Goal: Feedback & Contribution: Submit feedback/report problem

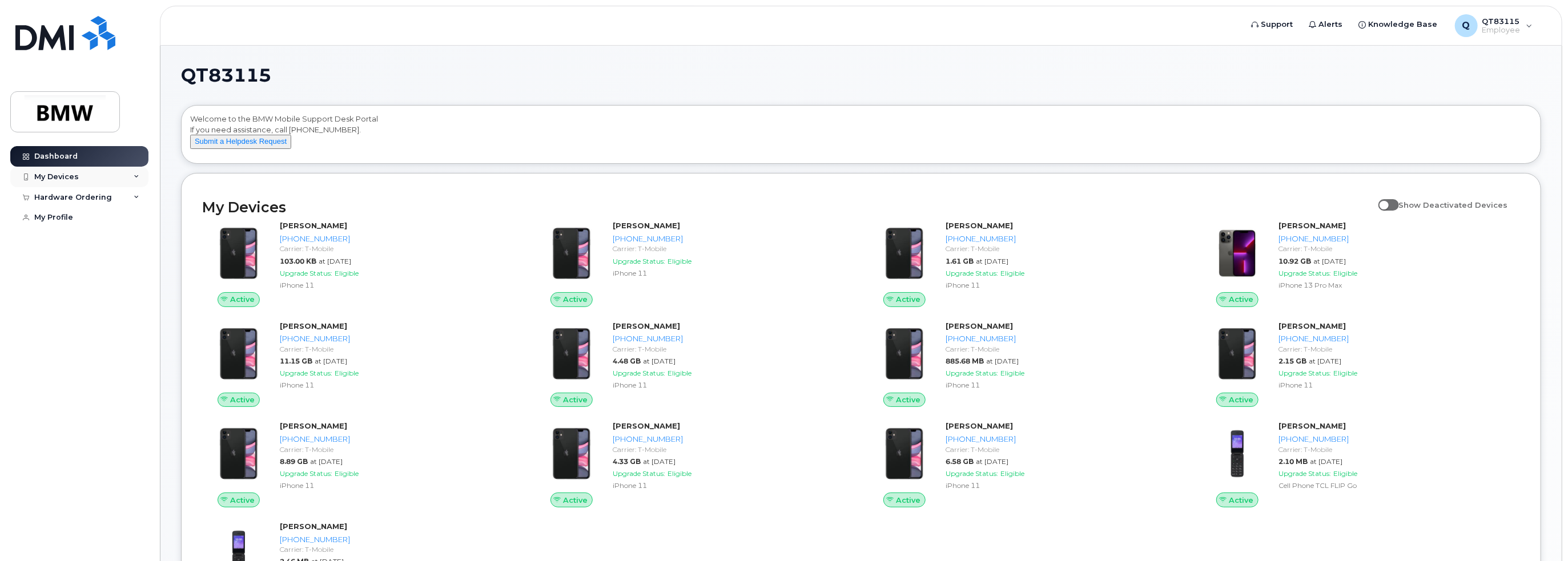
click at [138, 175] on icon at bounding box center [137, 177] width 6 height 6
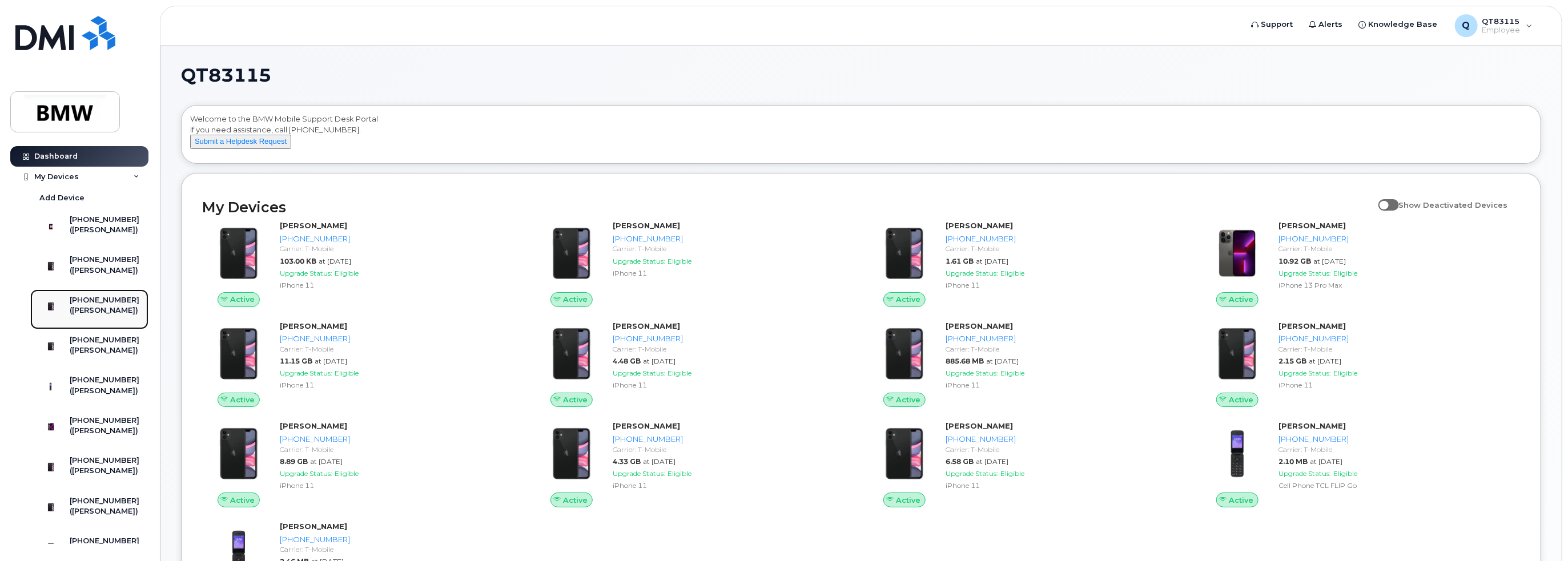
click at [114, 316] on div "([PERSON_NAME])" at bounding box center [105, 310] width 70 height 10
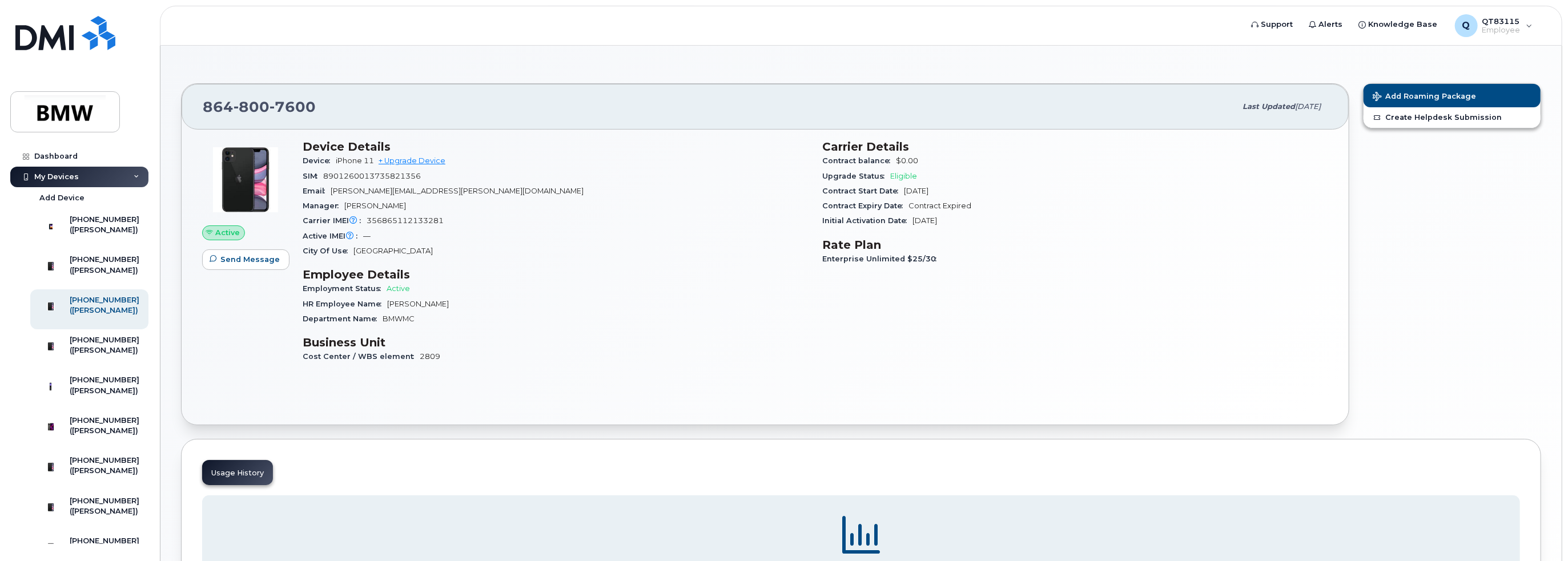
click at [263, 200] on img at bounding box center [245, 180] width 68 height 68
click at [295, 102] on span "7600" at bounding box center [292, 107] width 46 height 17
click at [1296, 104] on span "Sep 11, 2025" at bounding box center [1307, 106] width 25 height 8
click at [226, 267] on button "Send Message" at bounding box center [245, 260] width 87 height 21
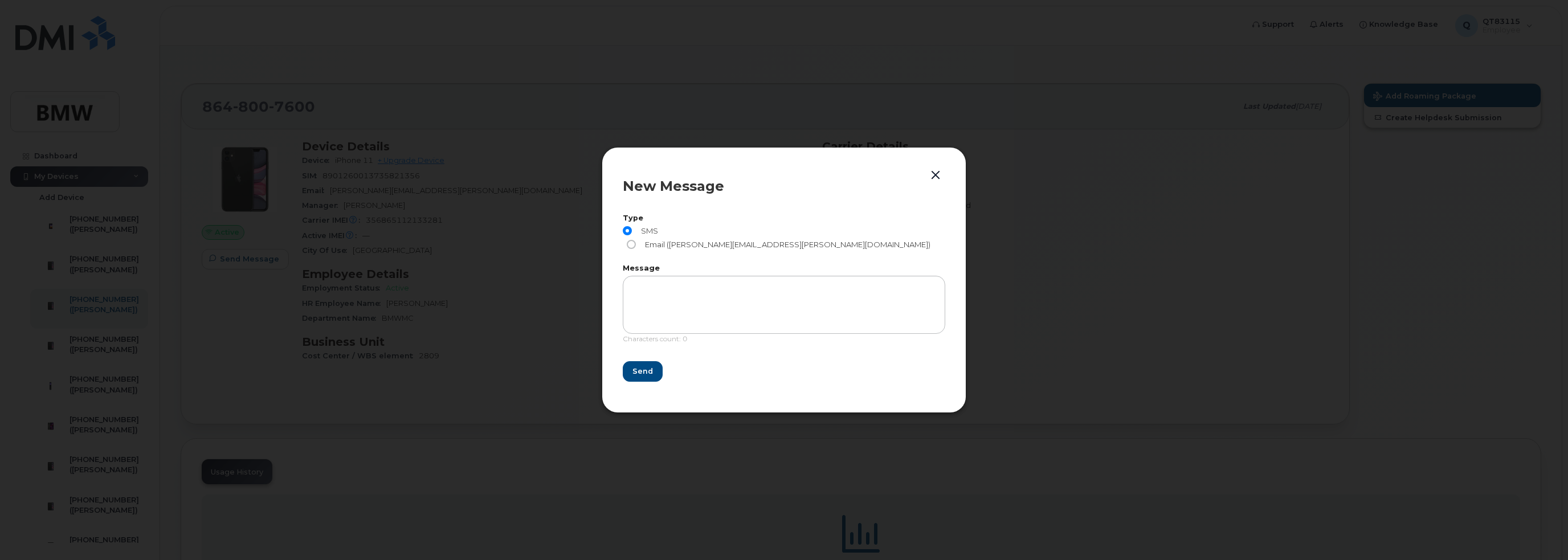
click at [938, 182] on button "button" at bounding box center [936, 175] width 17 height 16
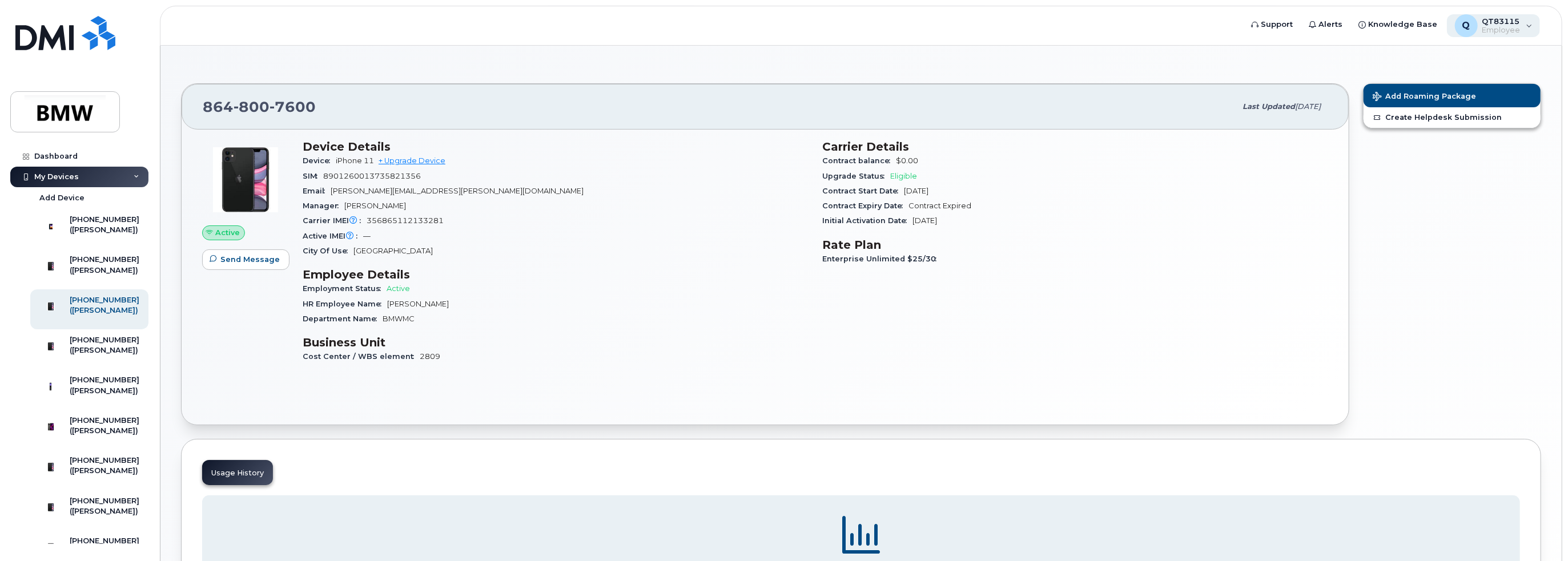
click at [1531, 32] on div "Q QT83115 Employee" at bounding box center [1493, 25] width 94 height 22
click at [96, 476] on div "([PERSON_NAME])" at bounding box center [105, 470] width 70 height 10
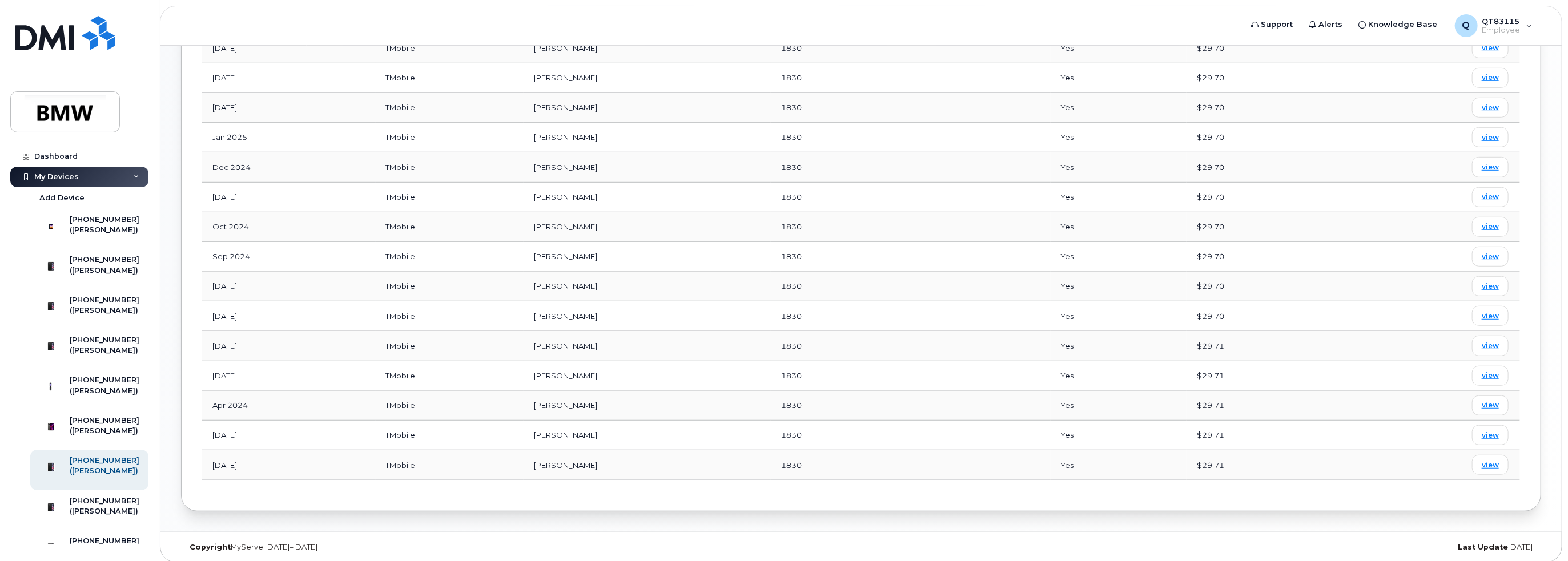
scroll to position [404, 0]
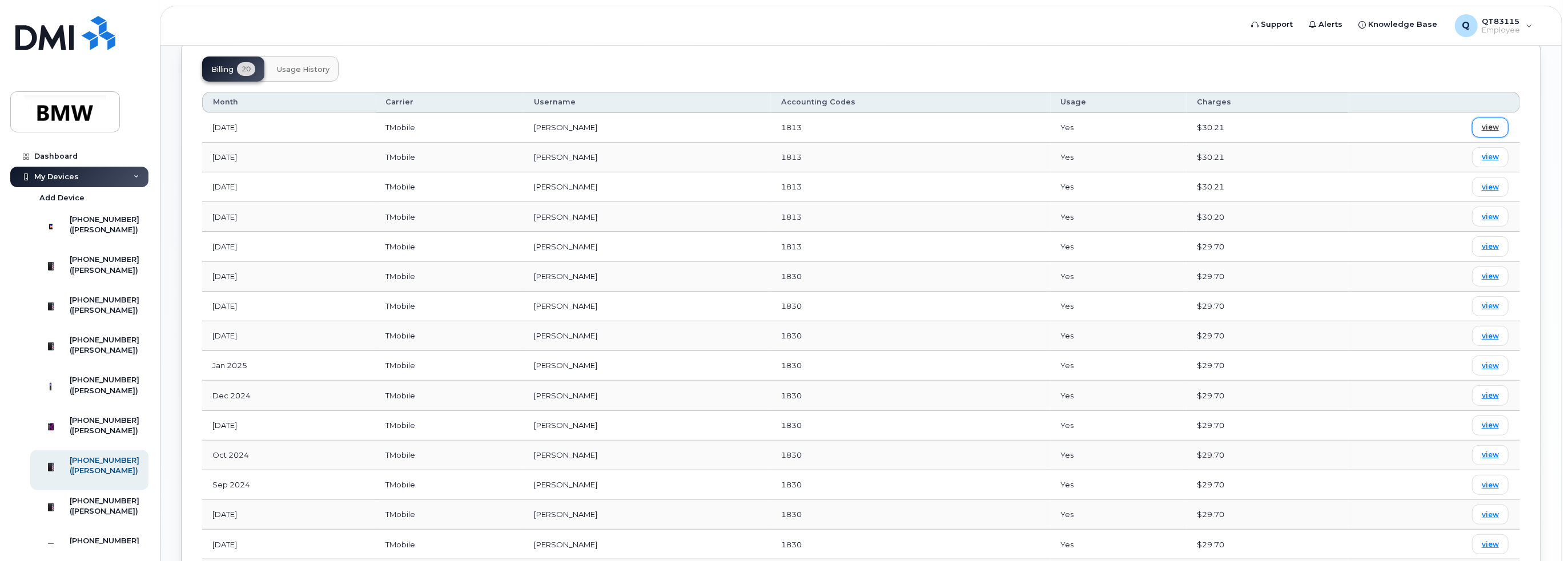
click at [1488, 121] on link "view" at bounding box center [1489, 127] width 36 height 20
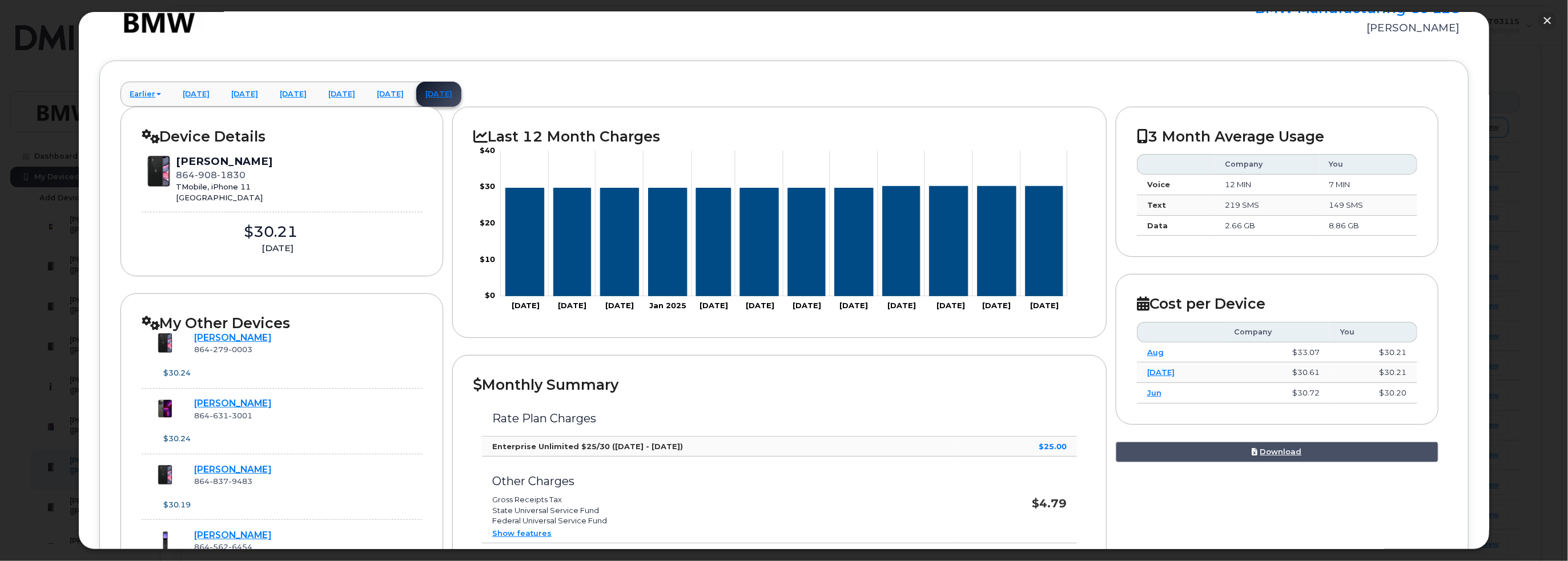
scroll to position [0, 0]
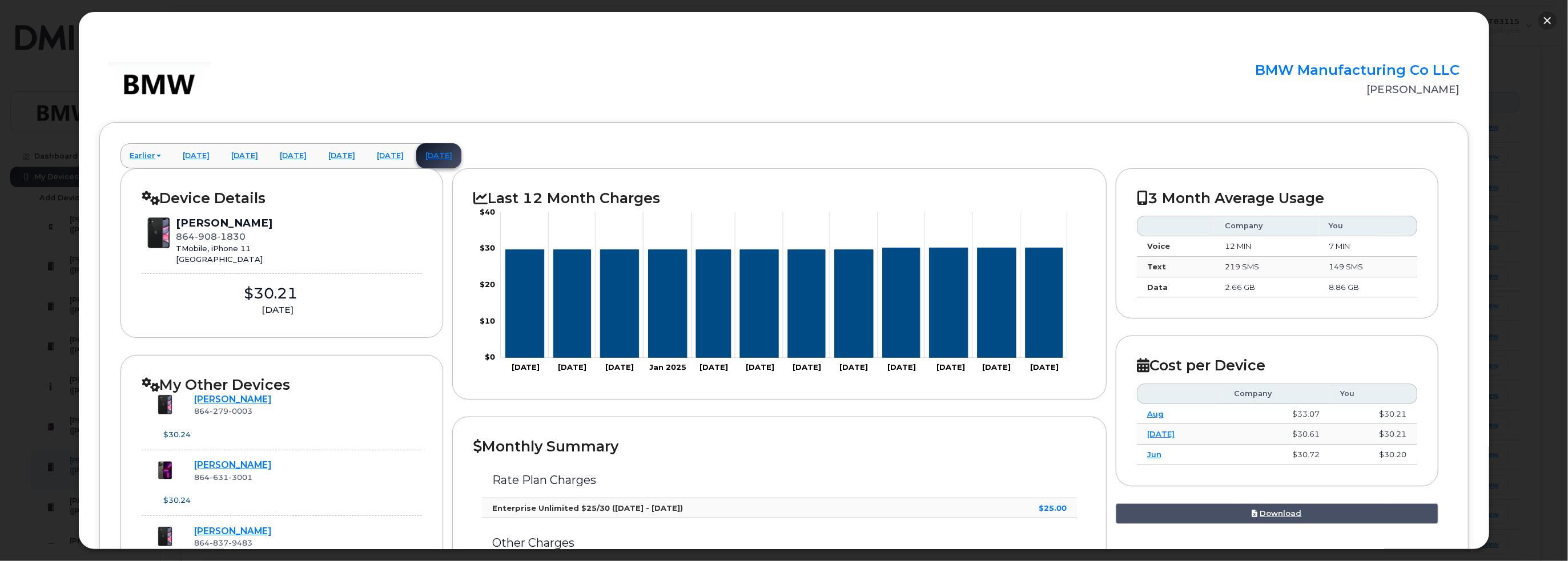
click at [1545, 21] on button "button" at bounding box center [1547, 21] width 19 height 19
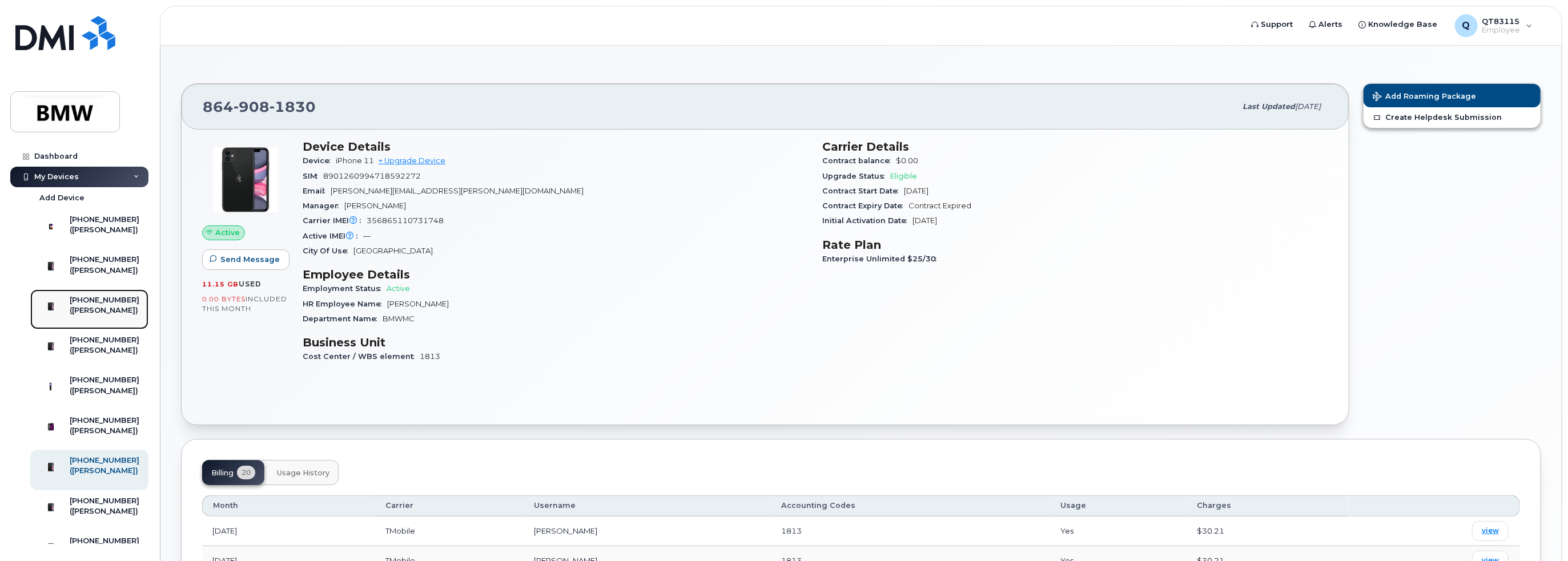
click at [105, 316] on div "([PERSON_NAME])" at bounding box center [105, 310] width 70 height 10
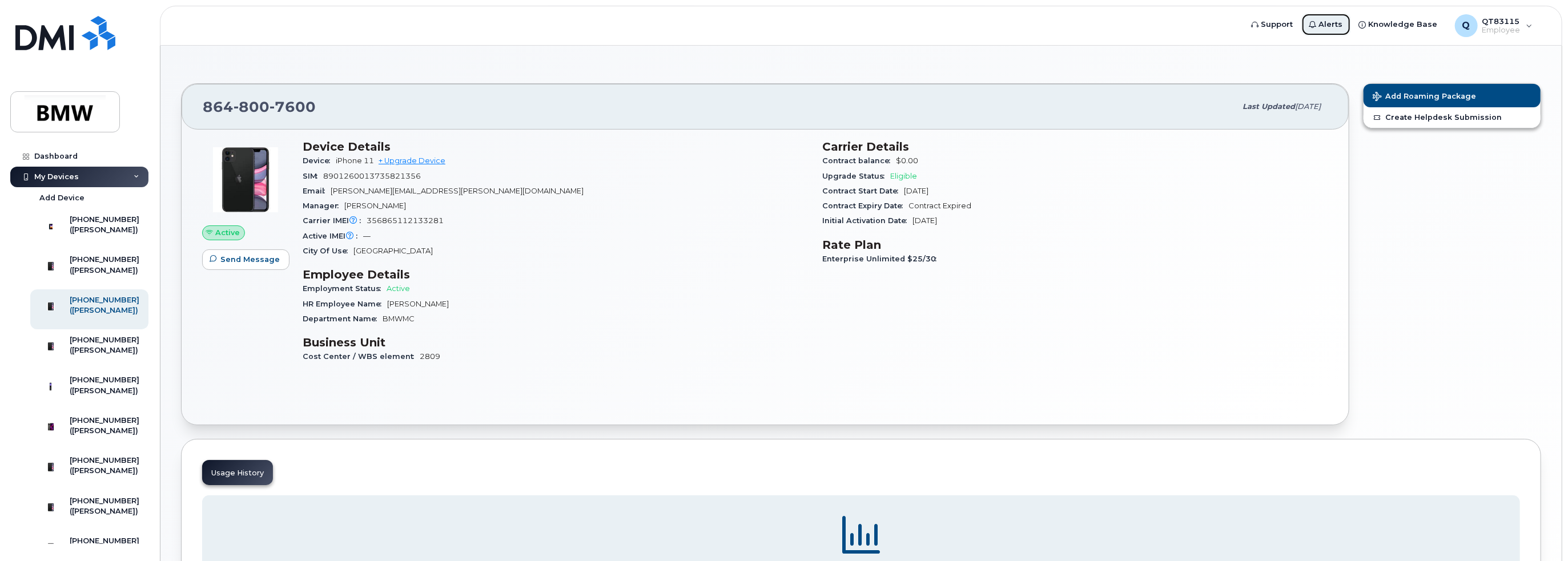
click at [1341, 27] on span "Alerts" at bounding box center [1331, 24] width 24 height 11
click at [1280, 31] on link "Support" at bounding box center [1273, 24] width 58 height 22
click at [1279, 114] on div "Last updated Sep 11, 2025" at bounding box center [1282, 107] width 92 height 24
click at [375, 347] on h3 "Business Unit" at bounding box center [555, 342] width 506 height 14
click at [108, 476] on div "([PERSON_NAME])" at bounding box center [105, 470] width 70 height 10
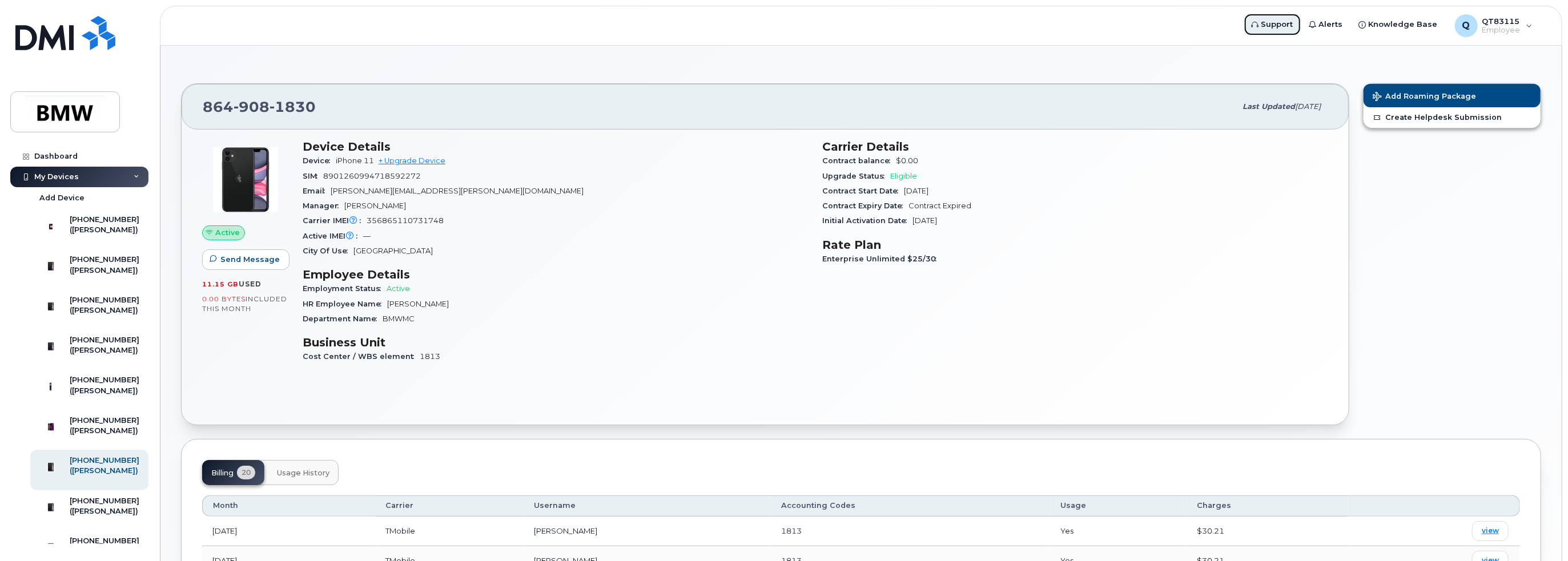
click at [1279, 22] on span "Support" at bounding box center [1277, 24] width 32 height 11
click at [381, 204] on span "Jimmie Hillard" at bounding box center [375, 206] width 62 height 8
click at [1428, 117] on link "Create Helpdesk Submission" at bounding box center [1451, 118] width 177 height 21
click at [1441, 117] on link "Create Helpdesk Submission" at bounding box center [1451, 118] width 177 height 21
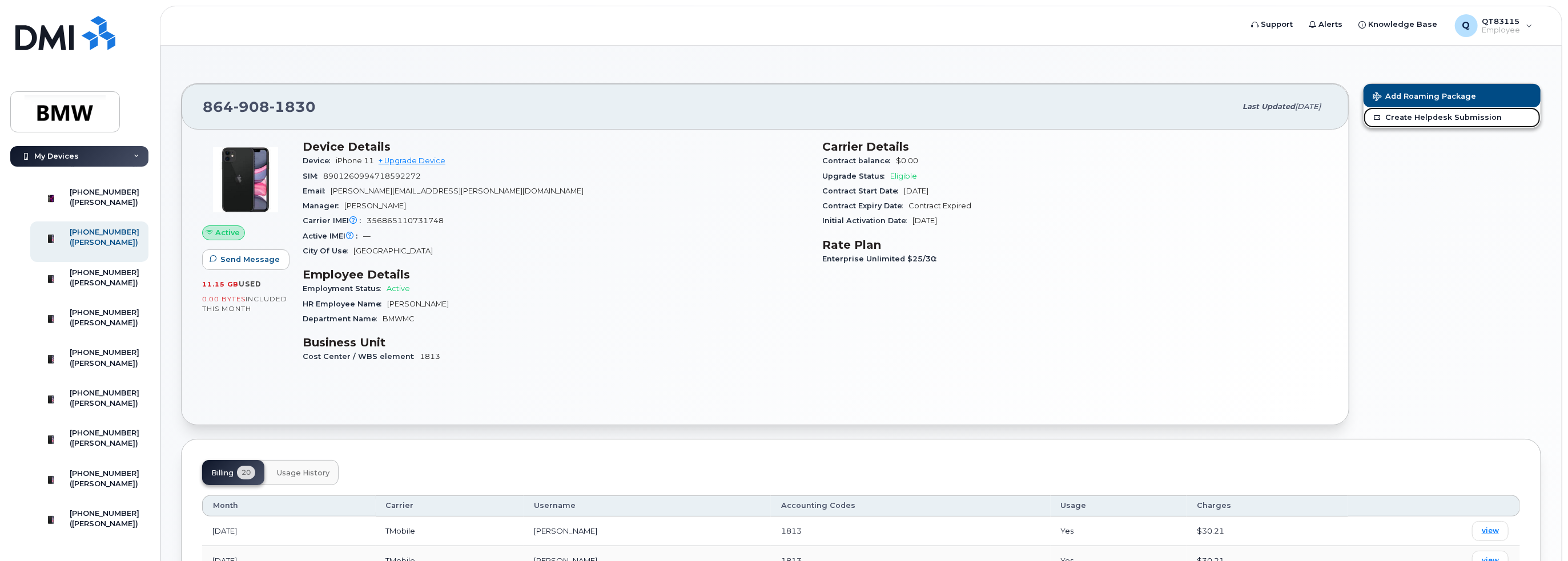
scroll to position [285, 0]
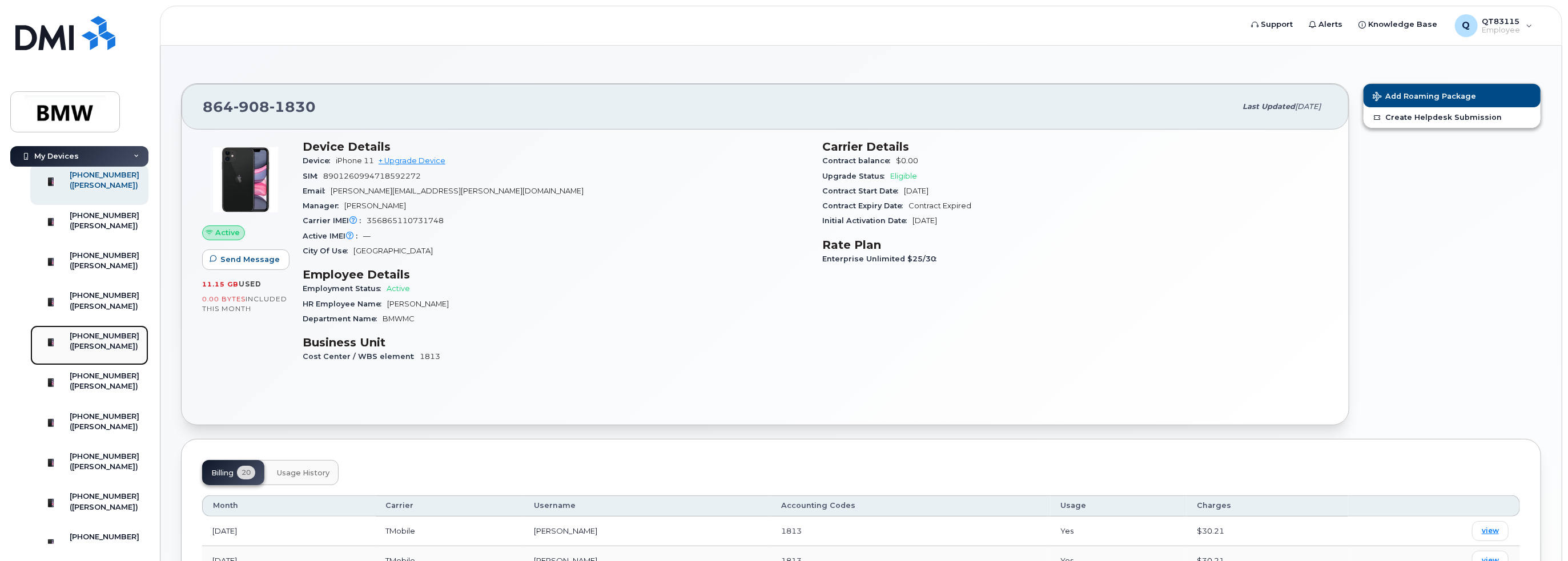
click at [73, 360] on div "864-908-1492 (Stephen Haloulos)" at bounding box center [87, 345] width 104 height 29
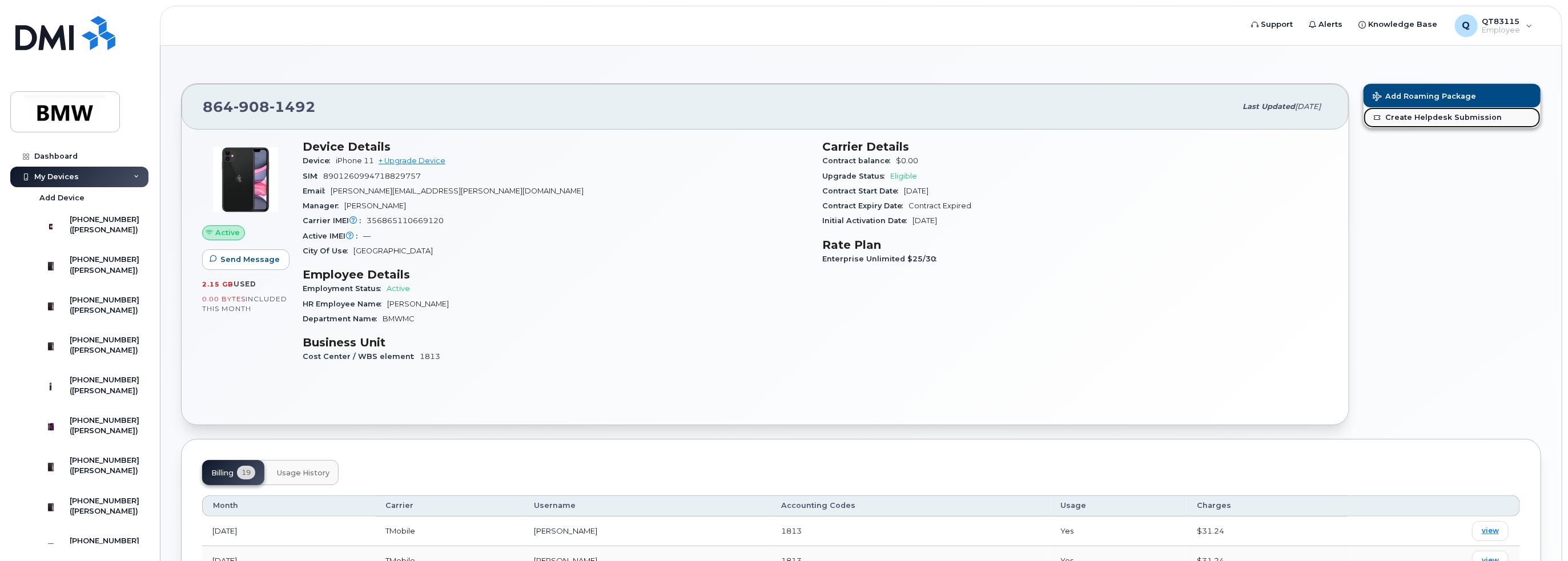
click at [1413, 114] on link "Create Helpdesk Submission" at bounding box center [1451, 118] width 177 height 21
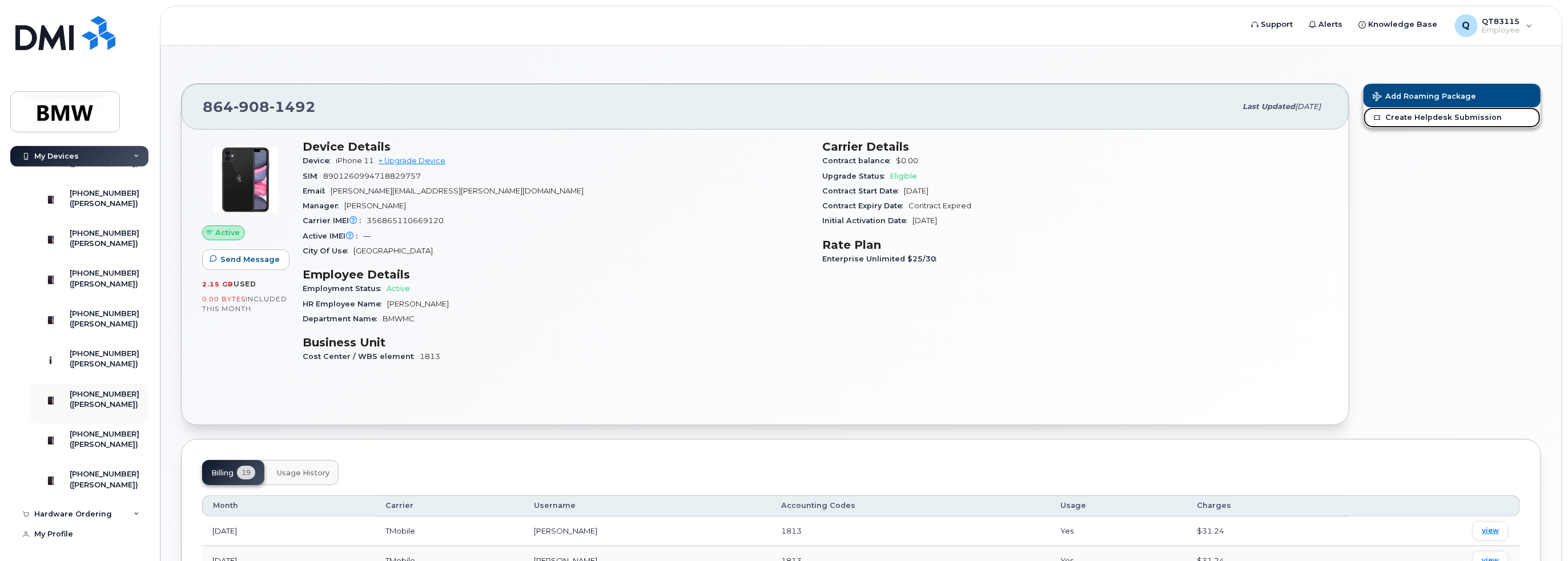
scroll to position [652, 0]
click at [97, 399] on div "([PERSON_NAME])" at bounding box center [105, 404] width 70 height 10
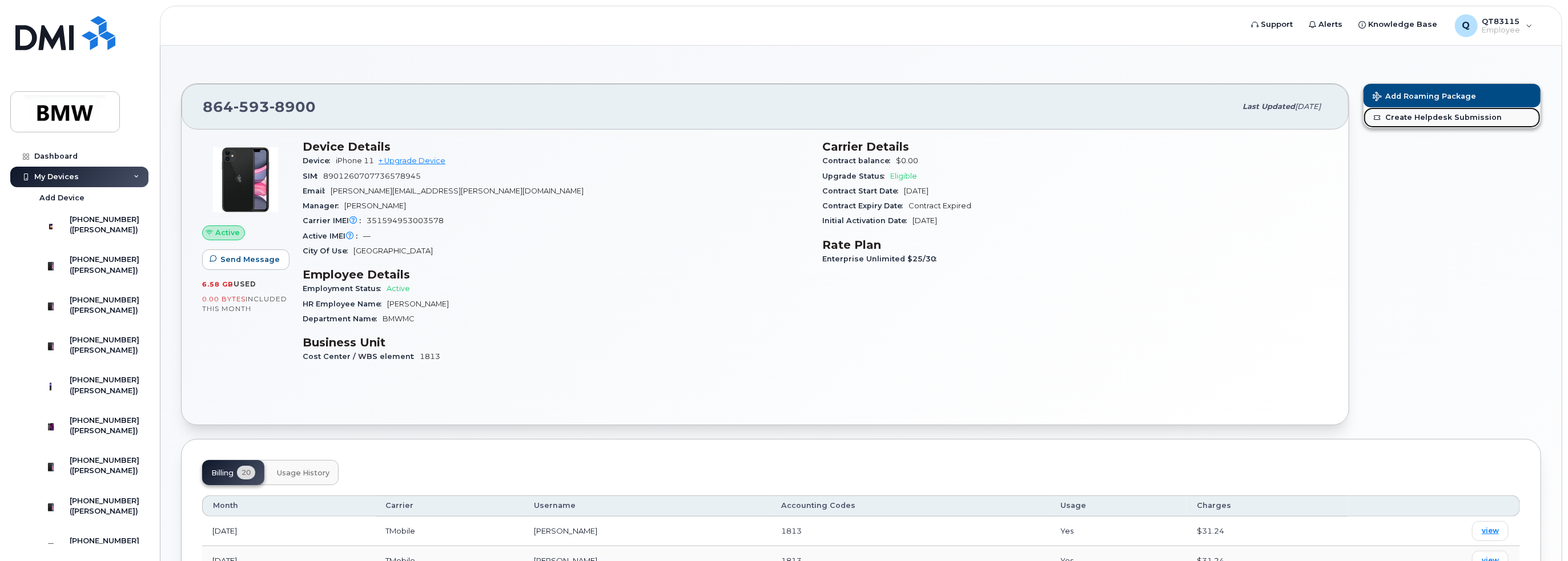
click at [1433, 119] on link "Create Helpdesk Submission" at bounding box center [1451, 118] width 177 height 21
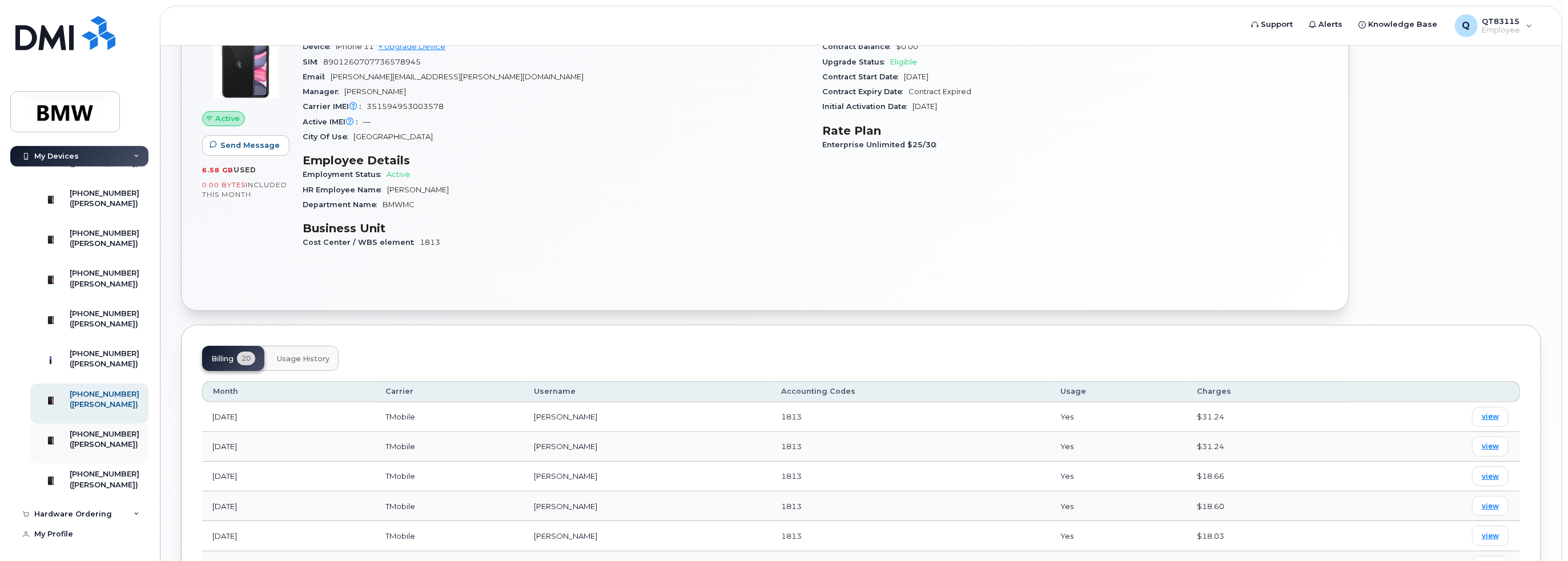
scroll to position [595, 0]
click at [106, 238] on div "[PHONE_NUMBER]" at bounding box center [105, 233] width 70 height 10
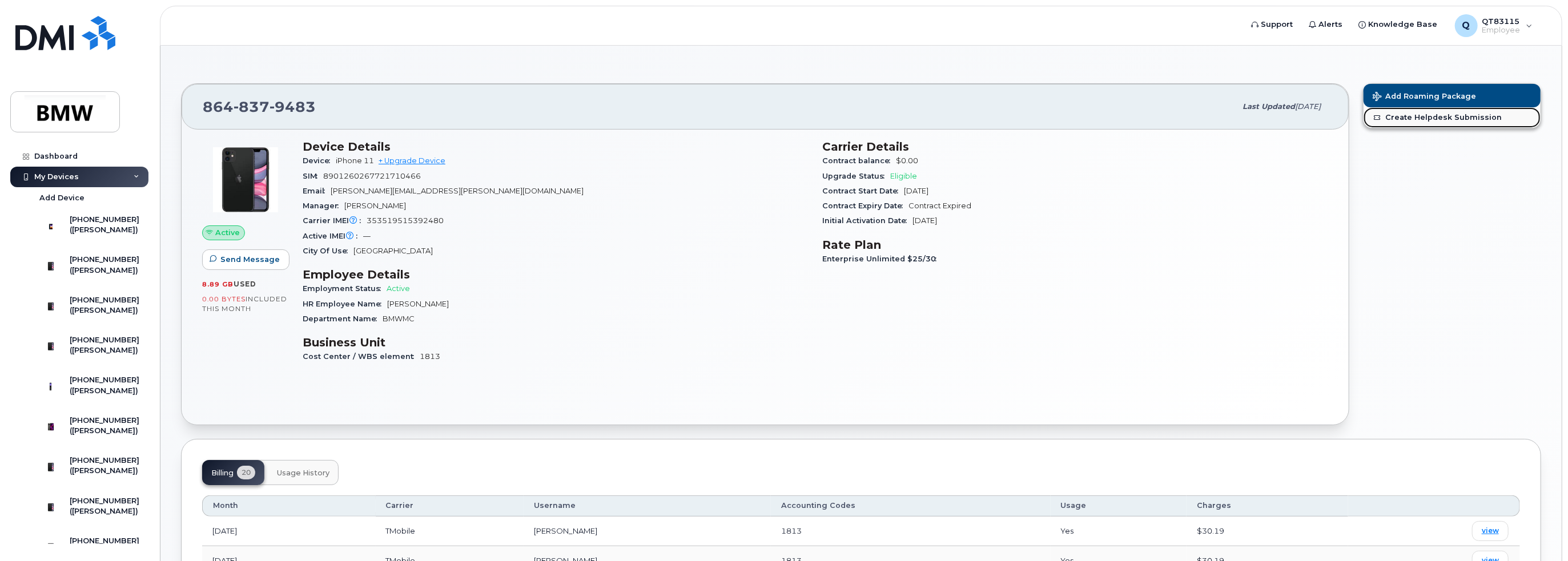
click at [1446, 118] on link "Create Helpdesk Submission" at bounding box center [1451, 118] width 177 height 21
